Goal: Entertainment & Leisure: Consume media (video, audio)

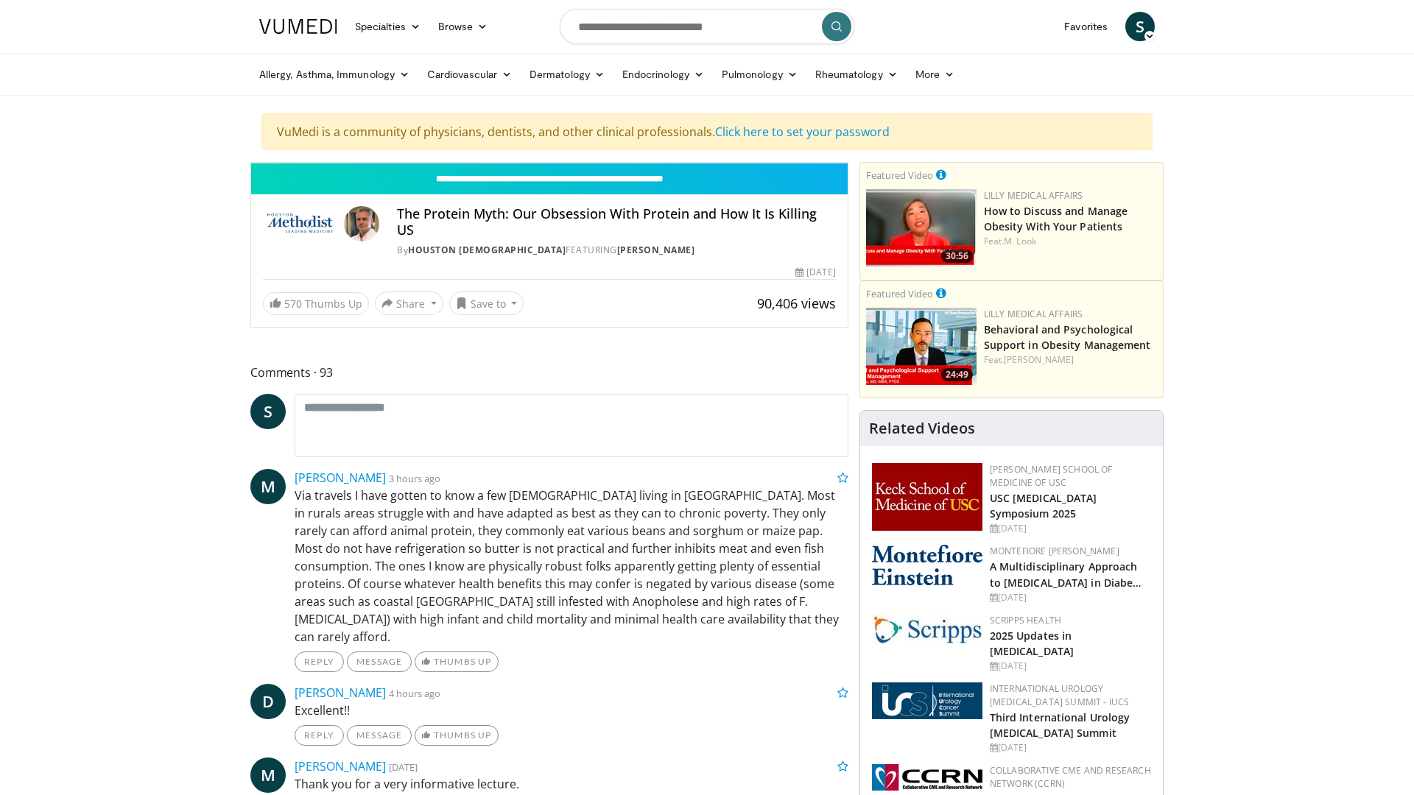
click at [570, 183] on icon "Video Player" at bounding box center [549, 162] width 41 height 41
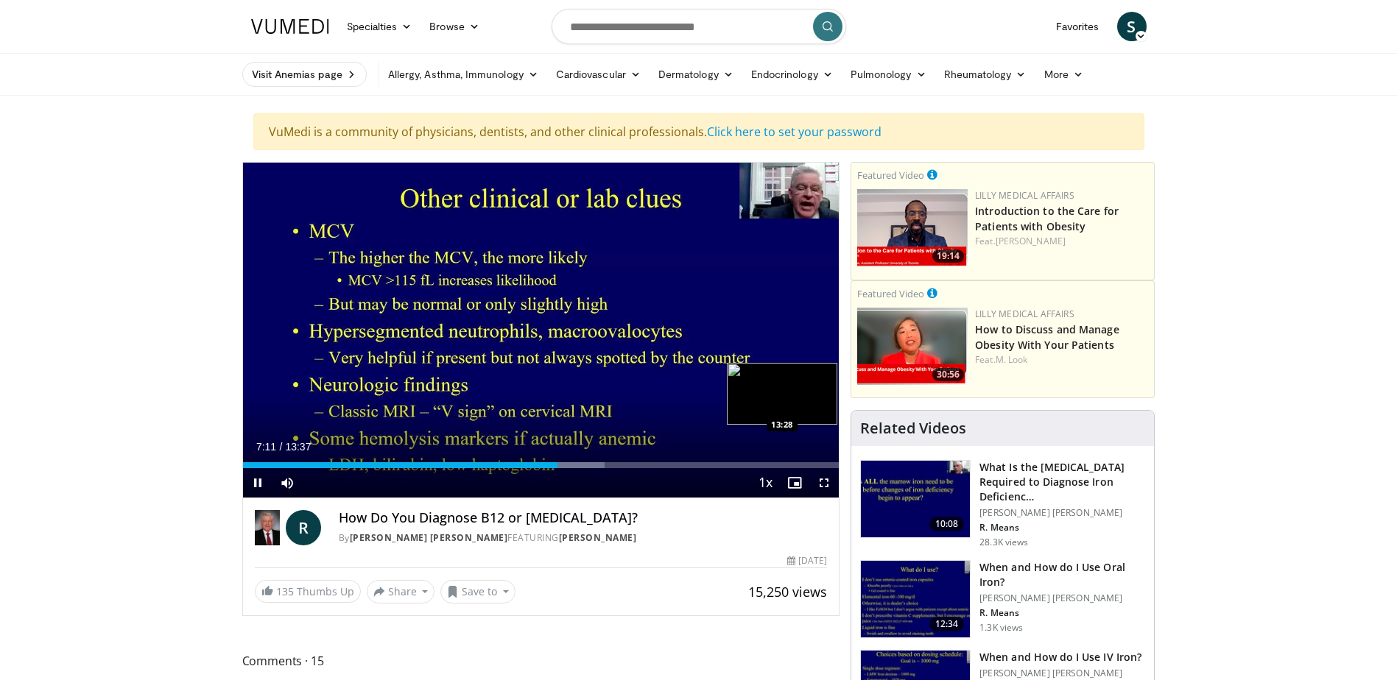
click at [832, 464] on div "Loaded : 60.68% 07:11 13:28" at bounding box center [541, 465] width 596 height 6
